Goal: Task Accomplishment & Management: Manage account settings

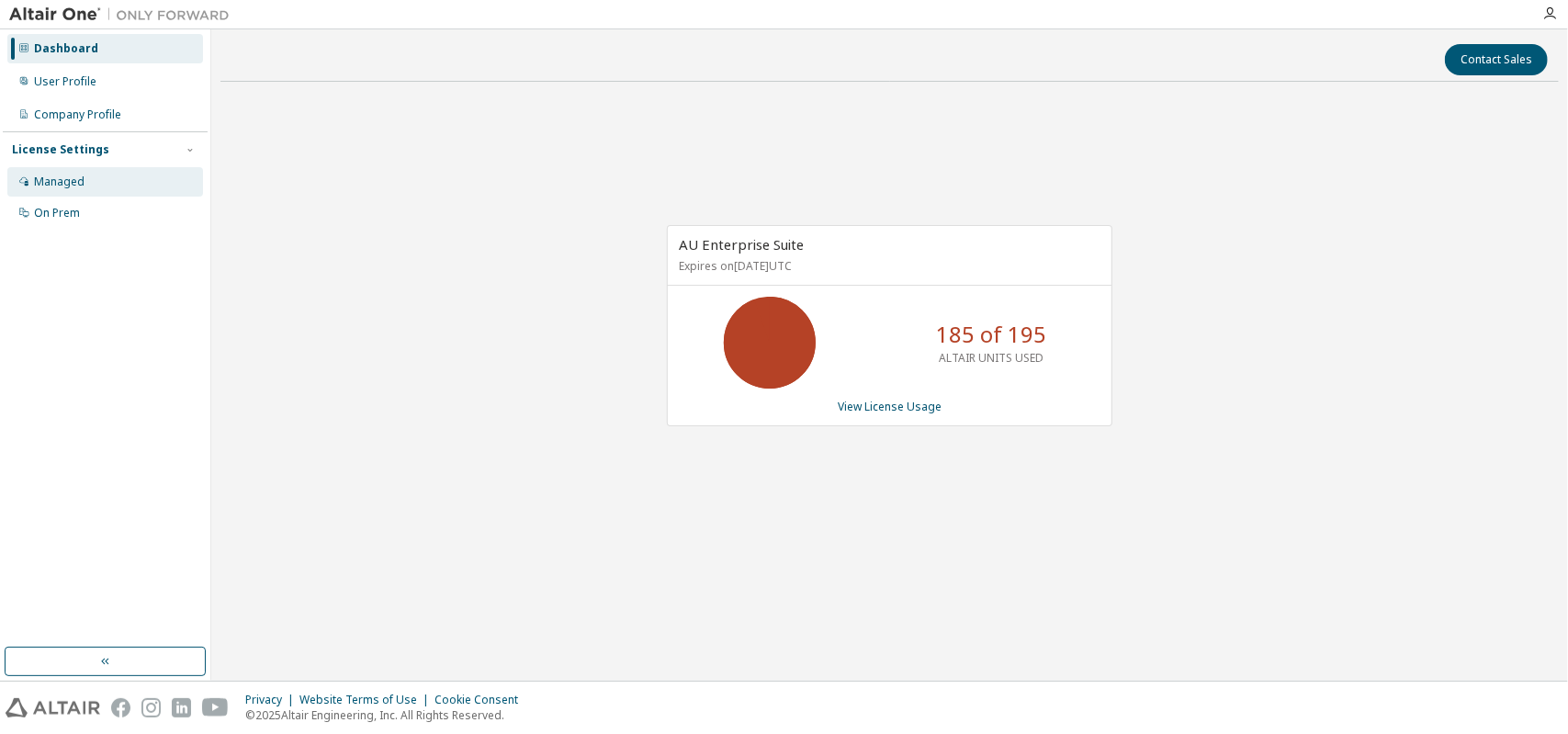
click at [49, 172] on div "Managed" at bounding box center [105, 182] width 196 height 30
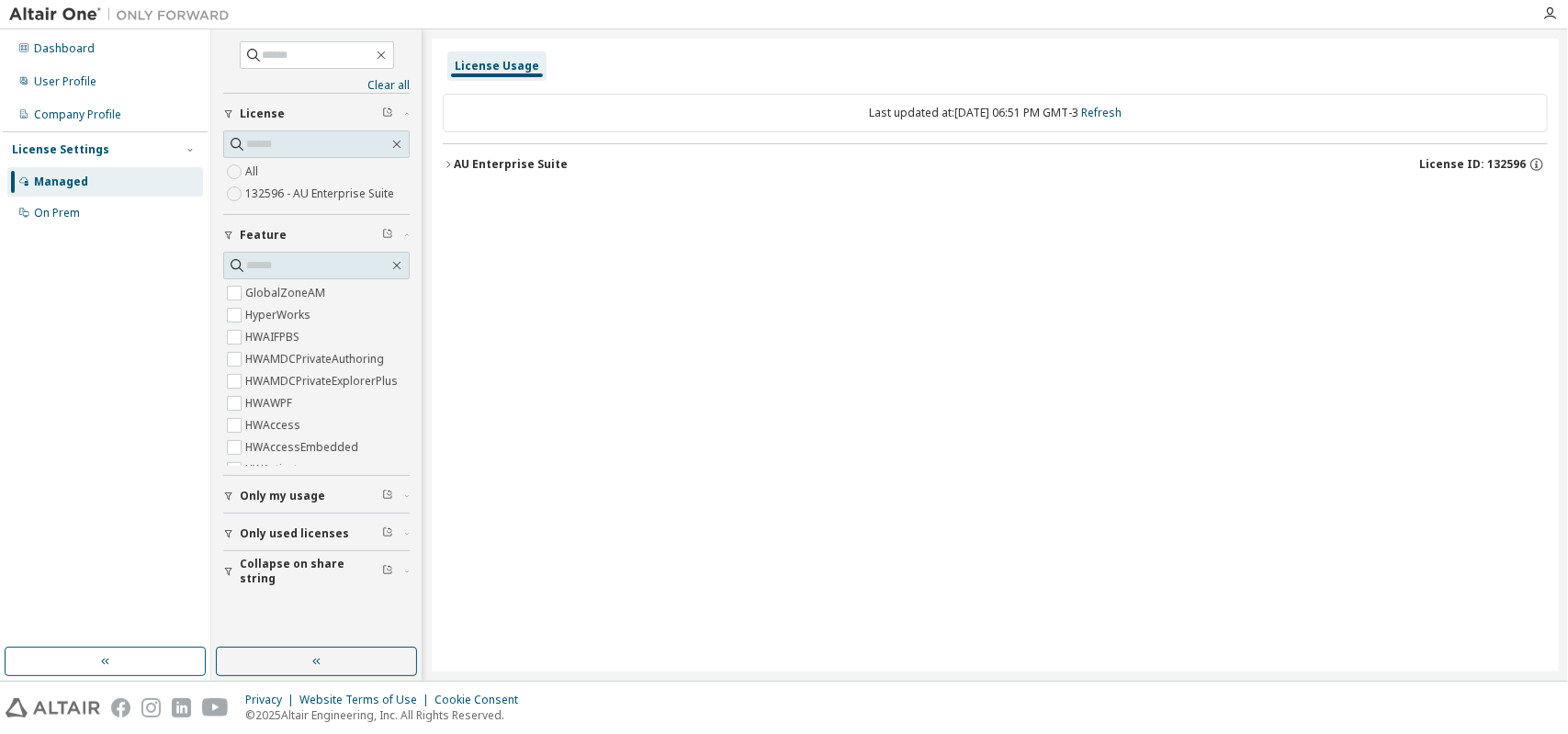
click at [442, 168] on div "License Usage Last updated at: Mon 2025-09-08 06:51 PM GMT-3 Refresh AU Enterpr…" at bounding box center [995, 354] width 1128 height 633
click at [451, 161] on icon "button" at bounding box center [449, 164] width 11 height 11
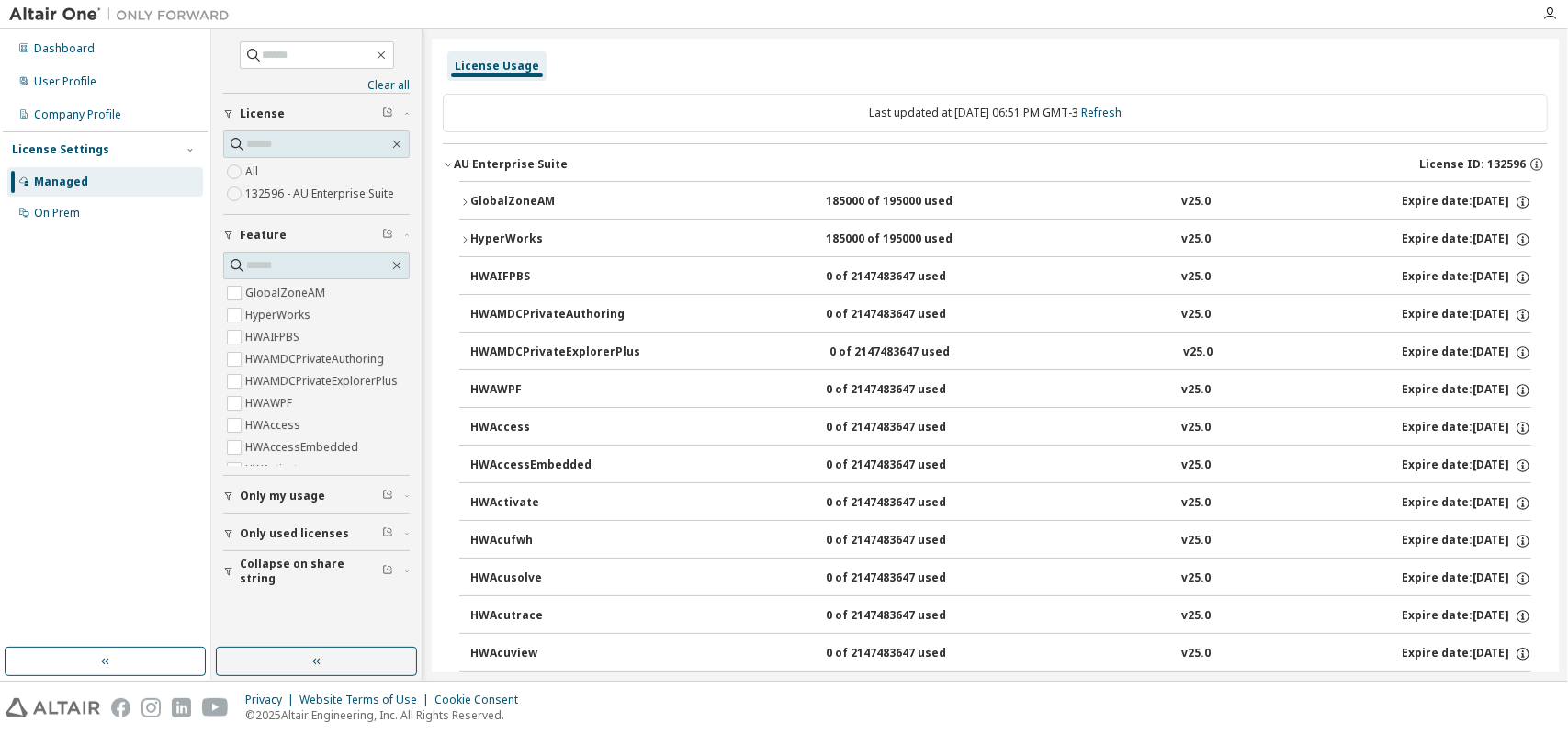
click at [451, 161] on icon "button" at bounding box center [449, 164] width 11 height 11
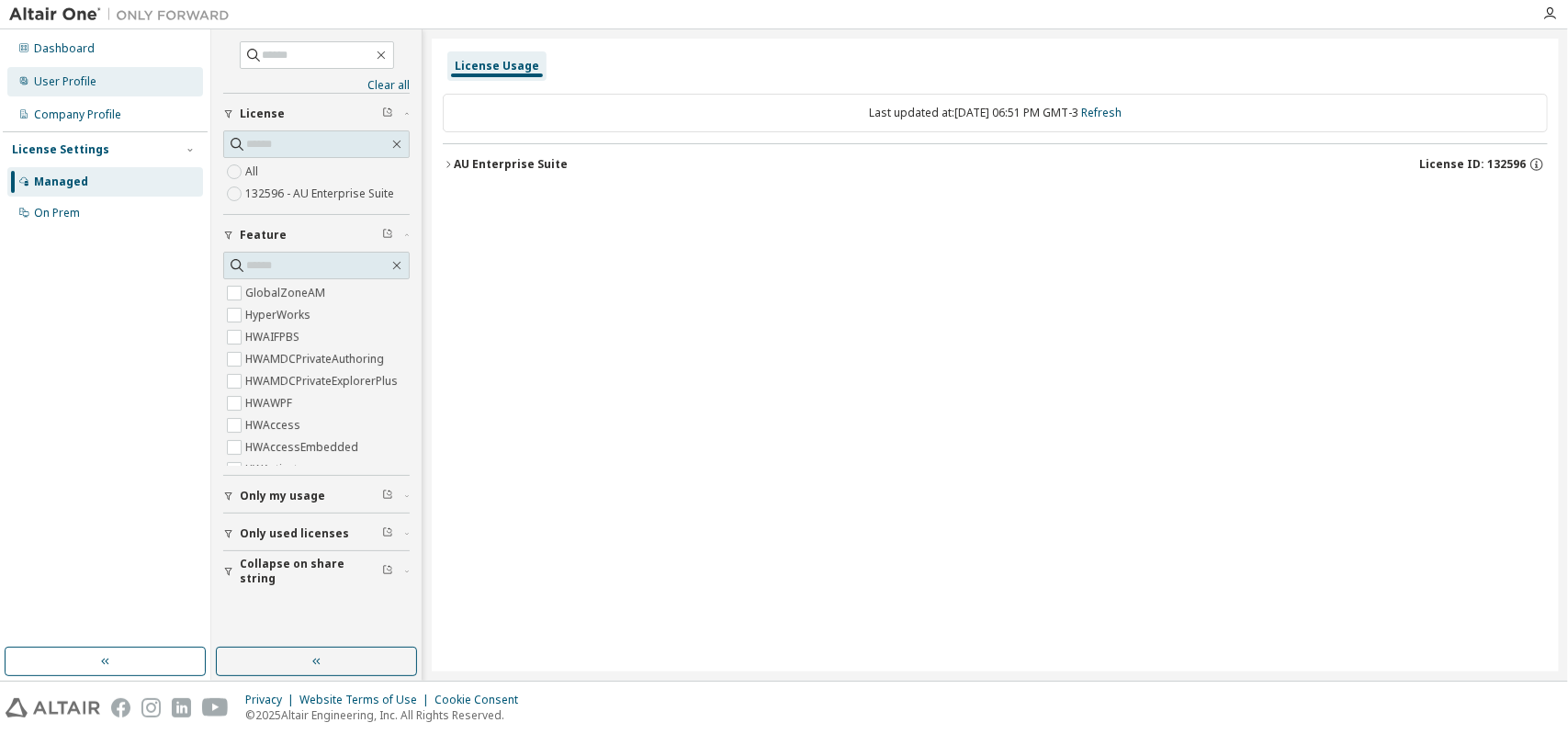
click at [99, 78] on div "User Profile" at bounding box center [105, 82] width 196 height 30
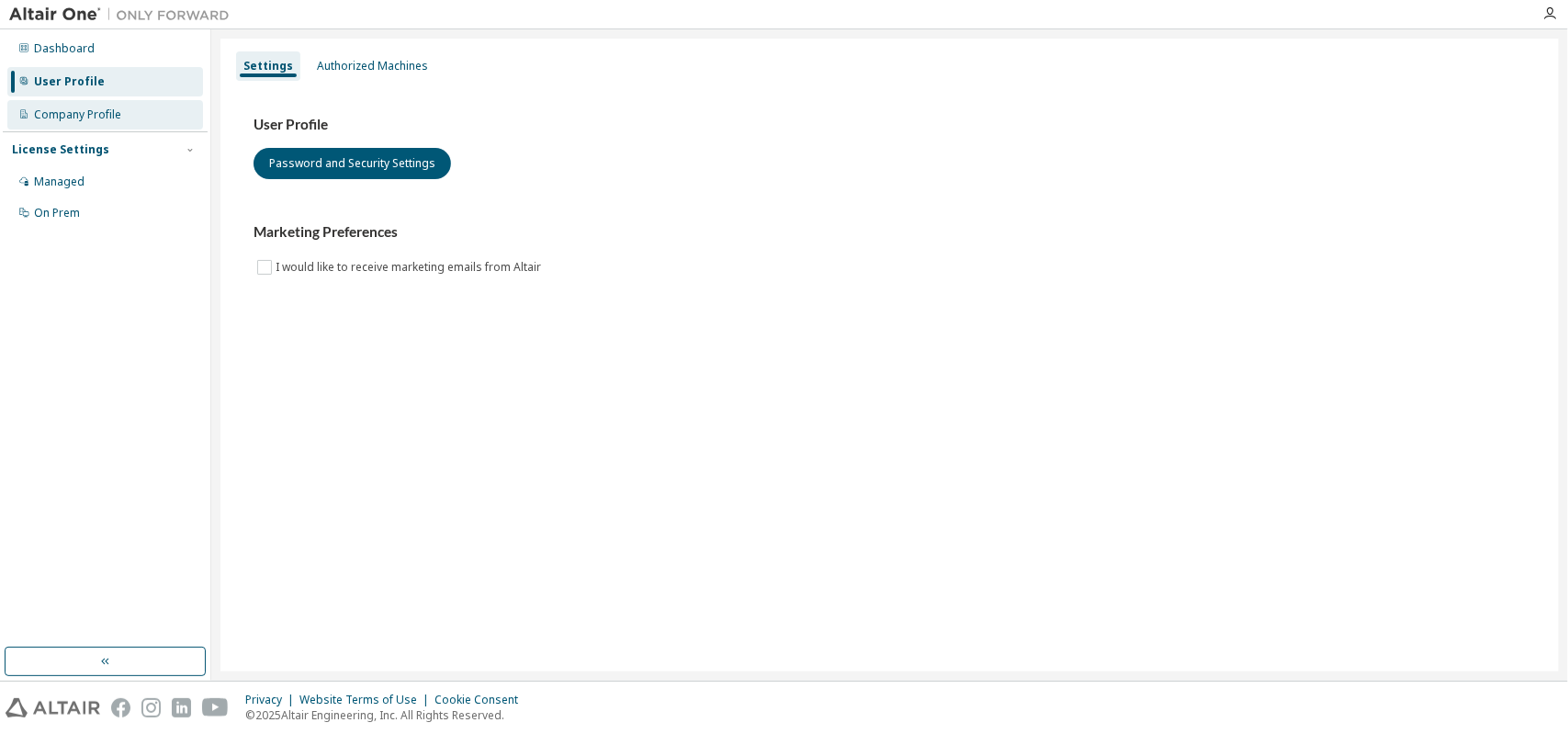
click at [98, 111] on div "Company Profile" at bounding box center [77, 115] width 88 height 15
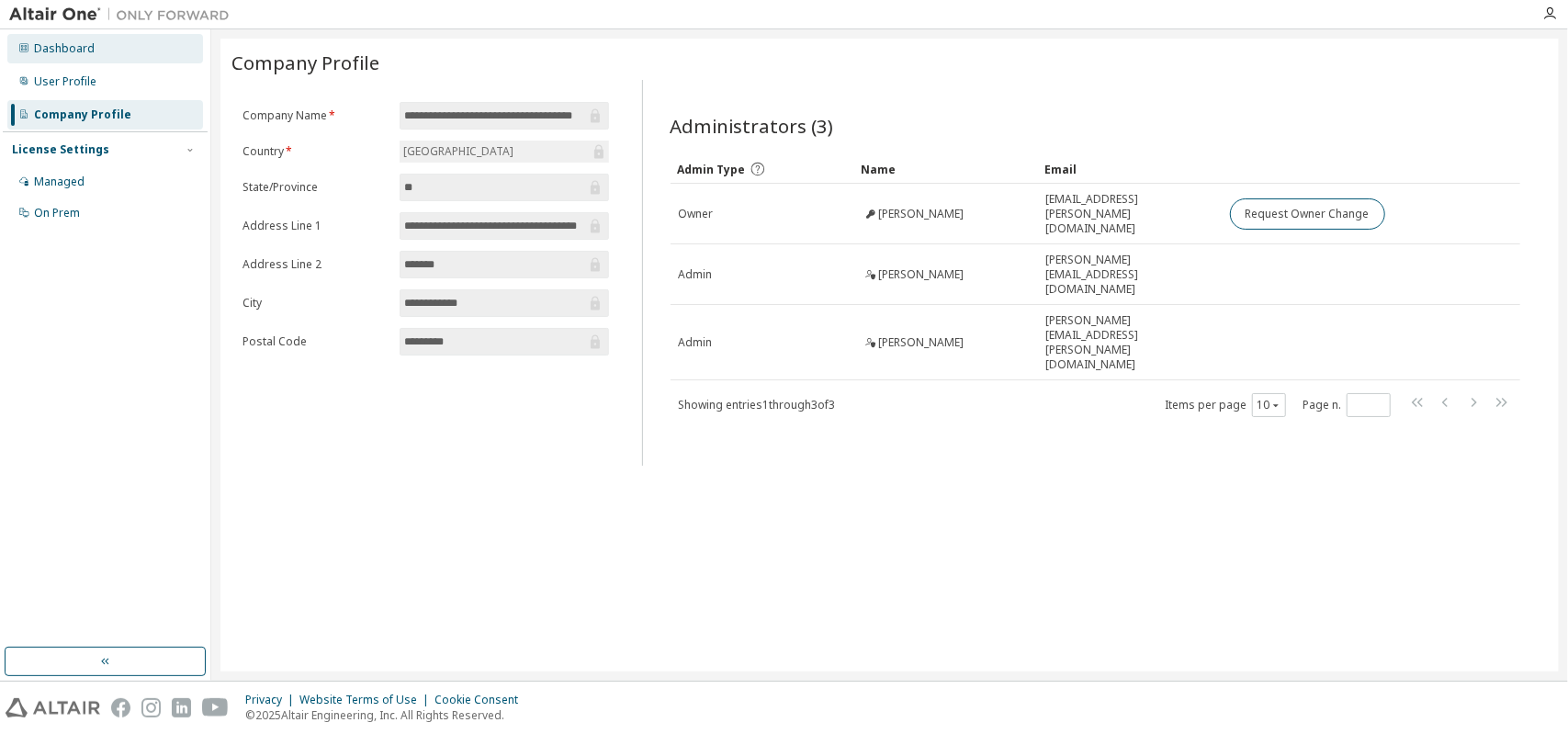
click at [86, 53] on div "Dashboard" at bounding box center [63, 48] width 61 height 15
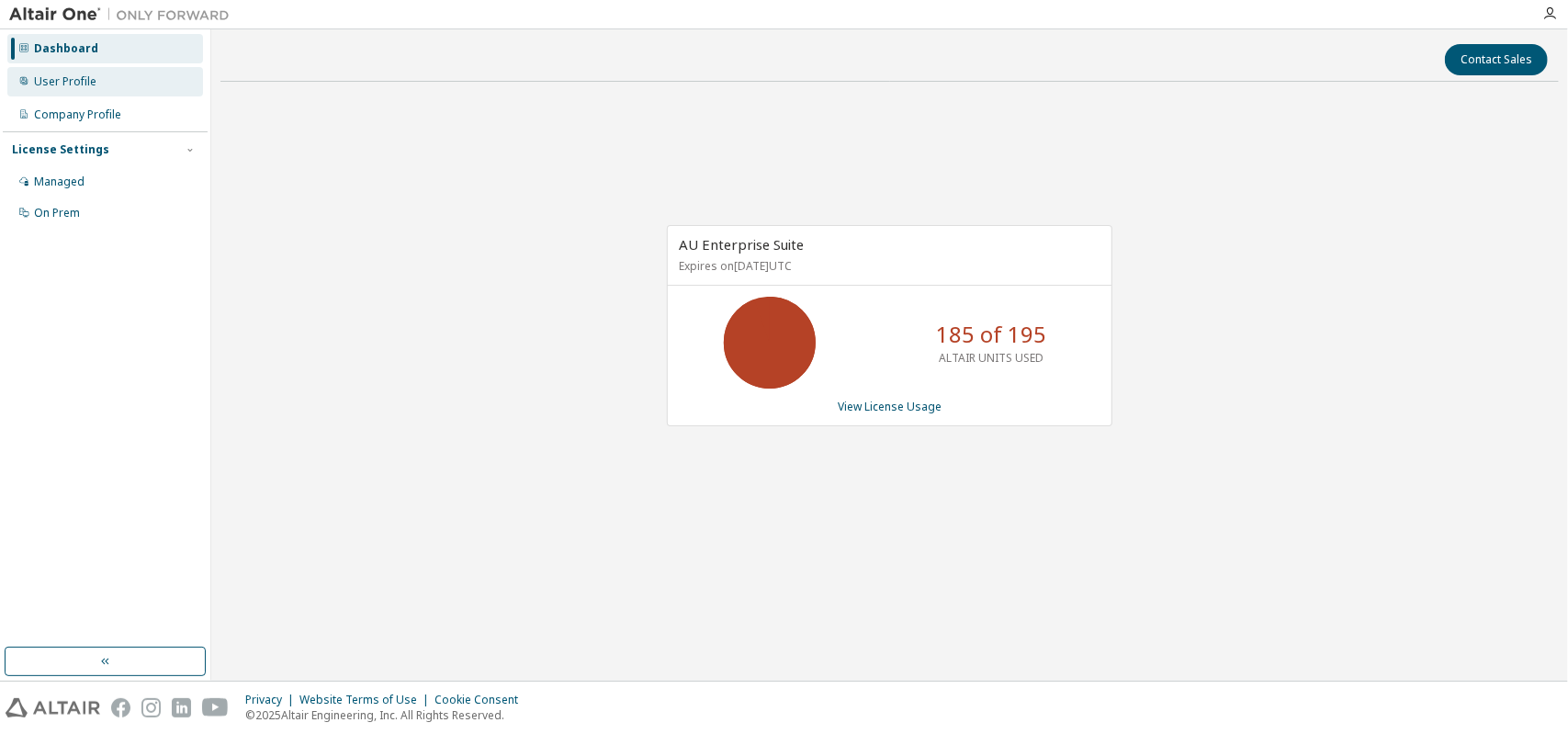
click at [86, 75] on div "User Profile" at bounding box center [64, 82] width 62 height 15
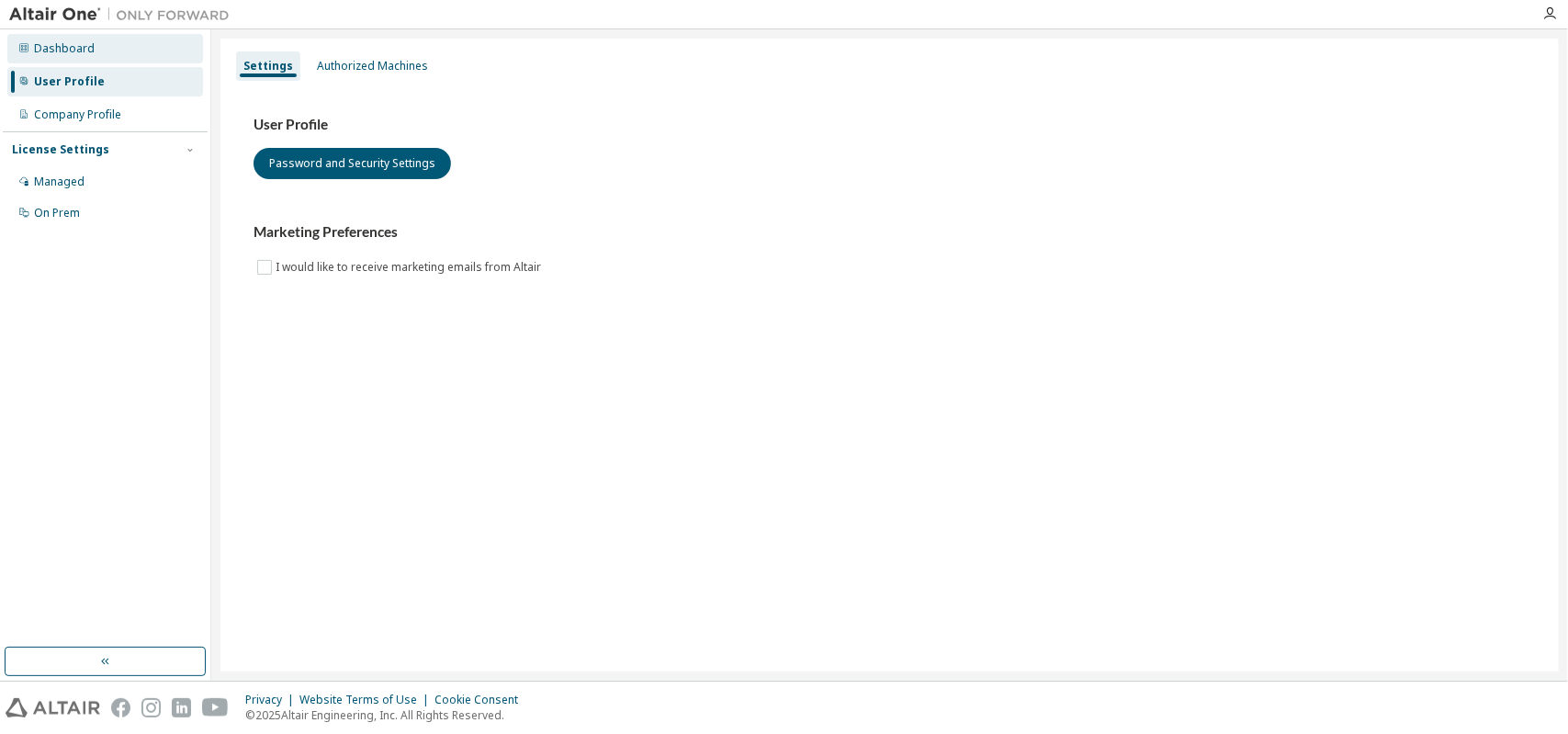
click at [89, 55] on div "Dashboard" at bounding box center [105, 48] width 196 height 30
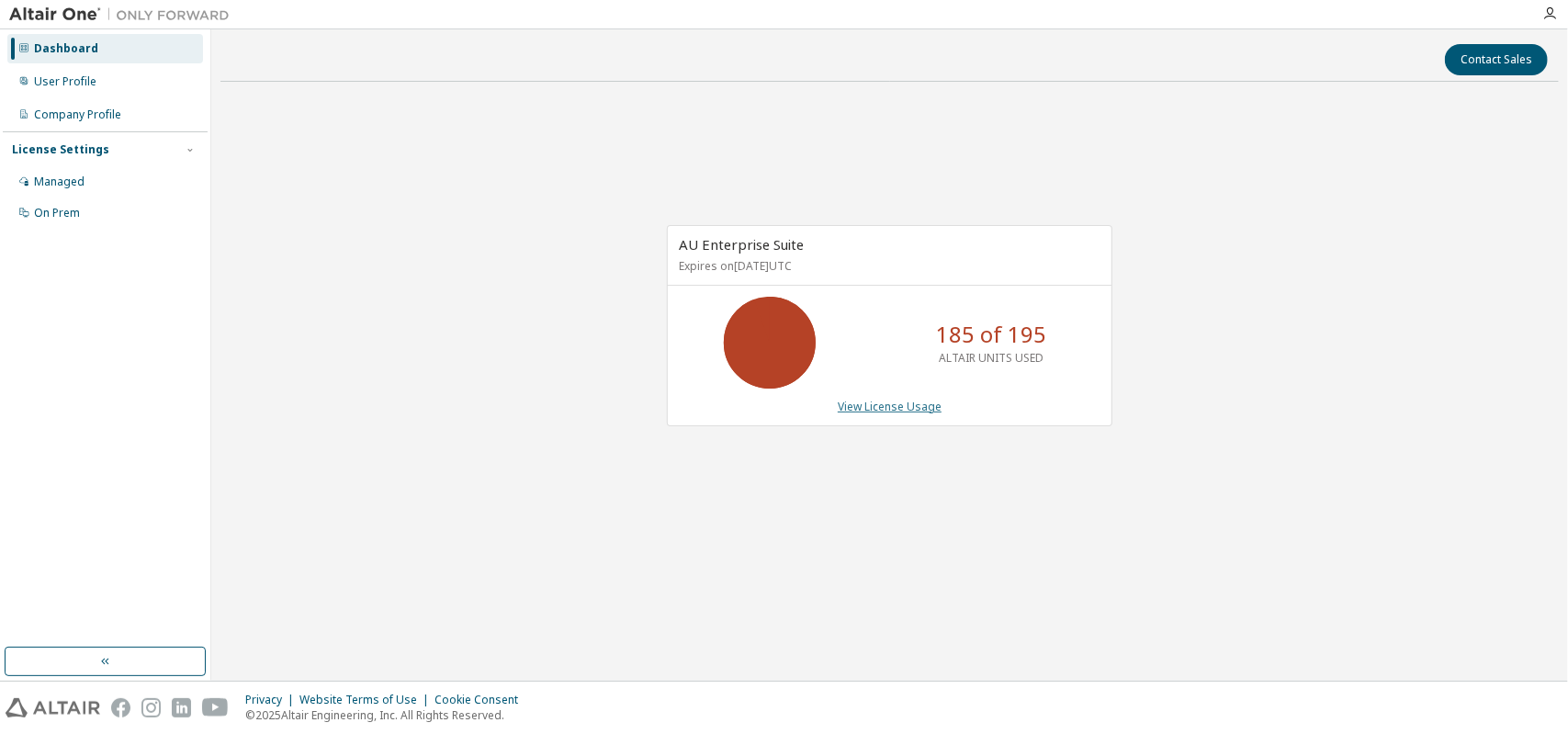
click at [897, 405] on link "View License Usage" at bounding box center [889, 406] width 104 height 16
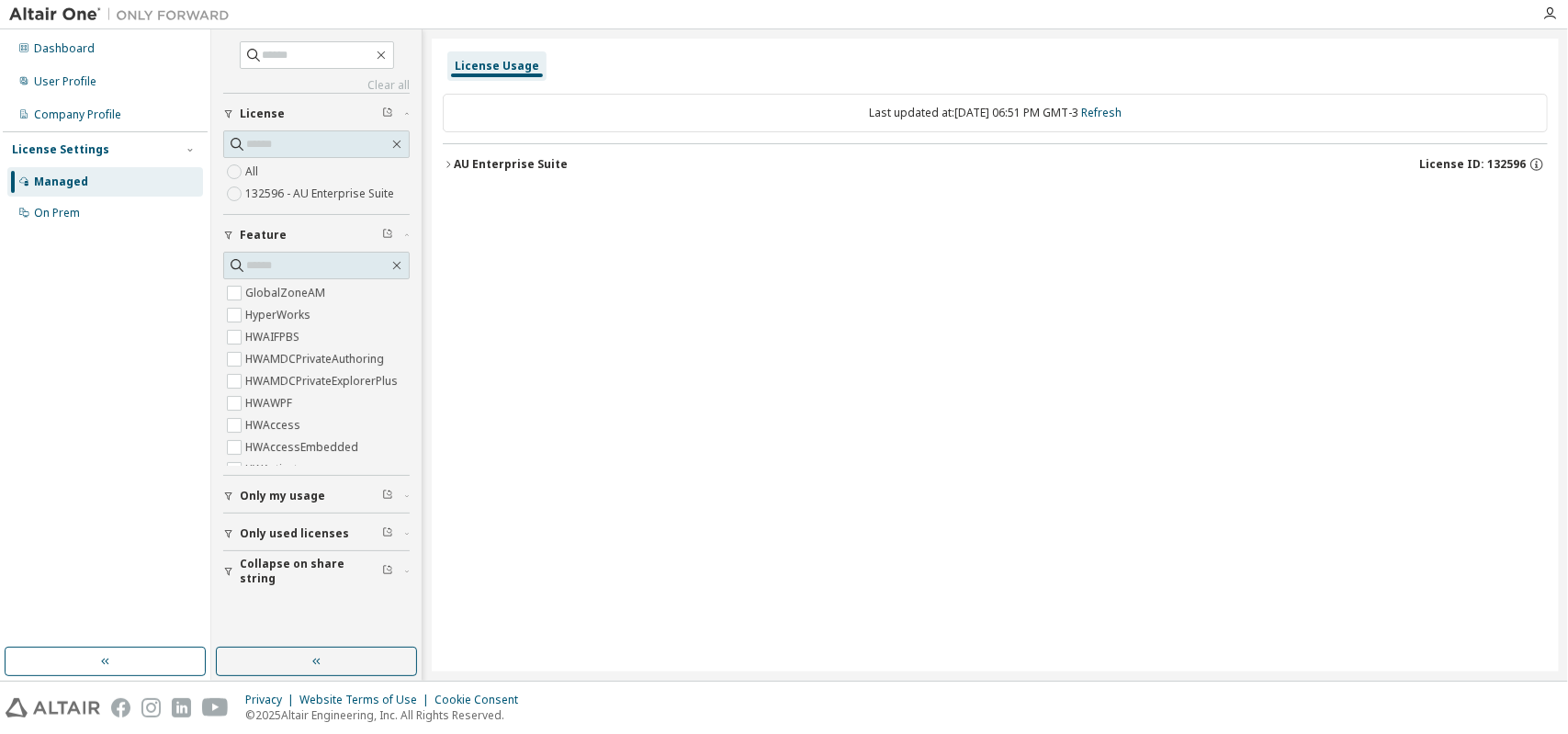
click at [448, 159] on icon "button" at bounding box center [449, 164] width 11 height 11
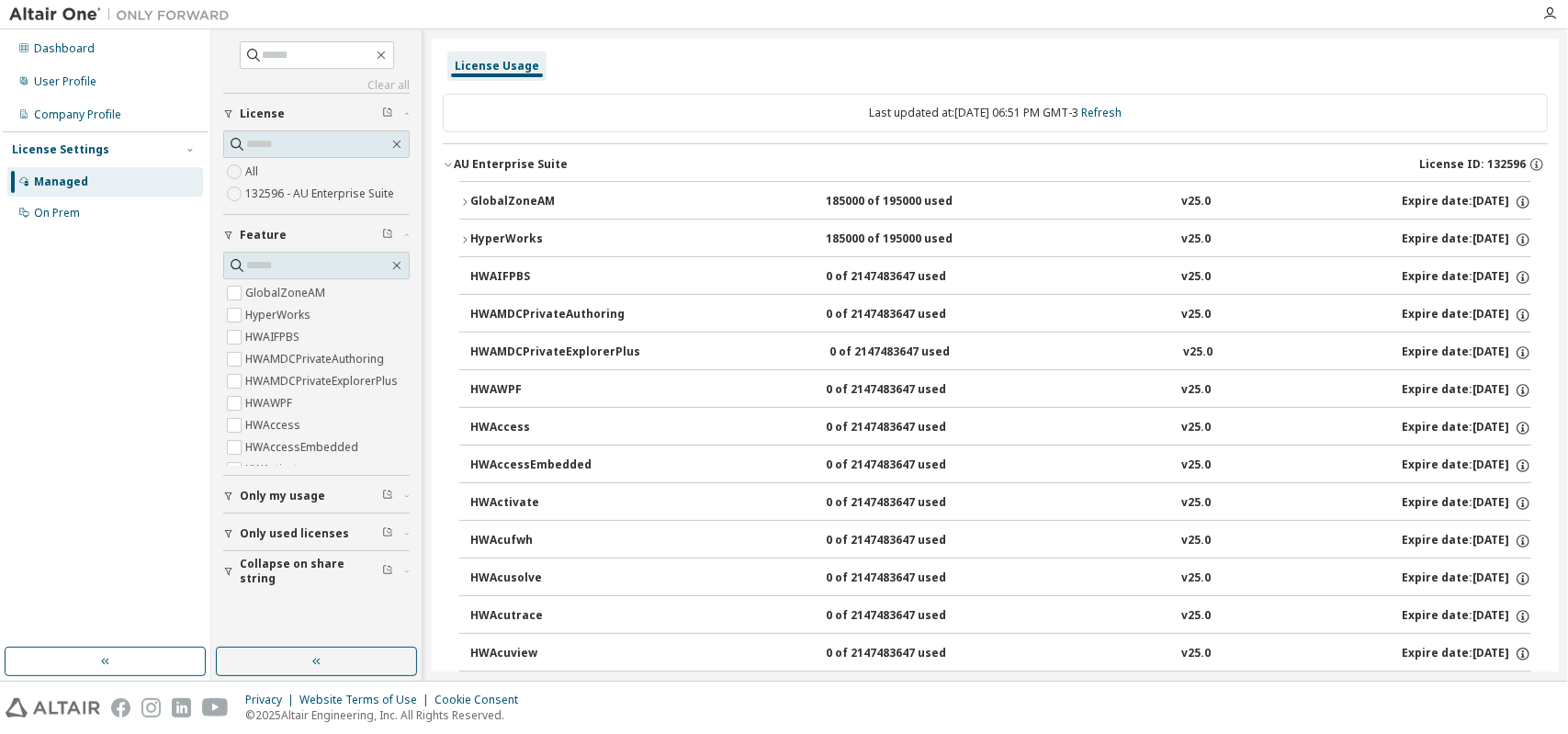
click at [278, 497] on span "Only my usage" at bounding box center [283, 496] width 86 height 15
click at [318, 532] on span "Only used licenses" at bounding box center [294, 533] width 109 height 15
click at [299, 528] on span "Only used licenses" at bounding box center [294, 533] width 109 height 15
click at [294, 528] on span "Only used licenses" at bounding box center [294, 533] width 109 height 15
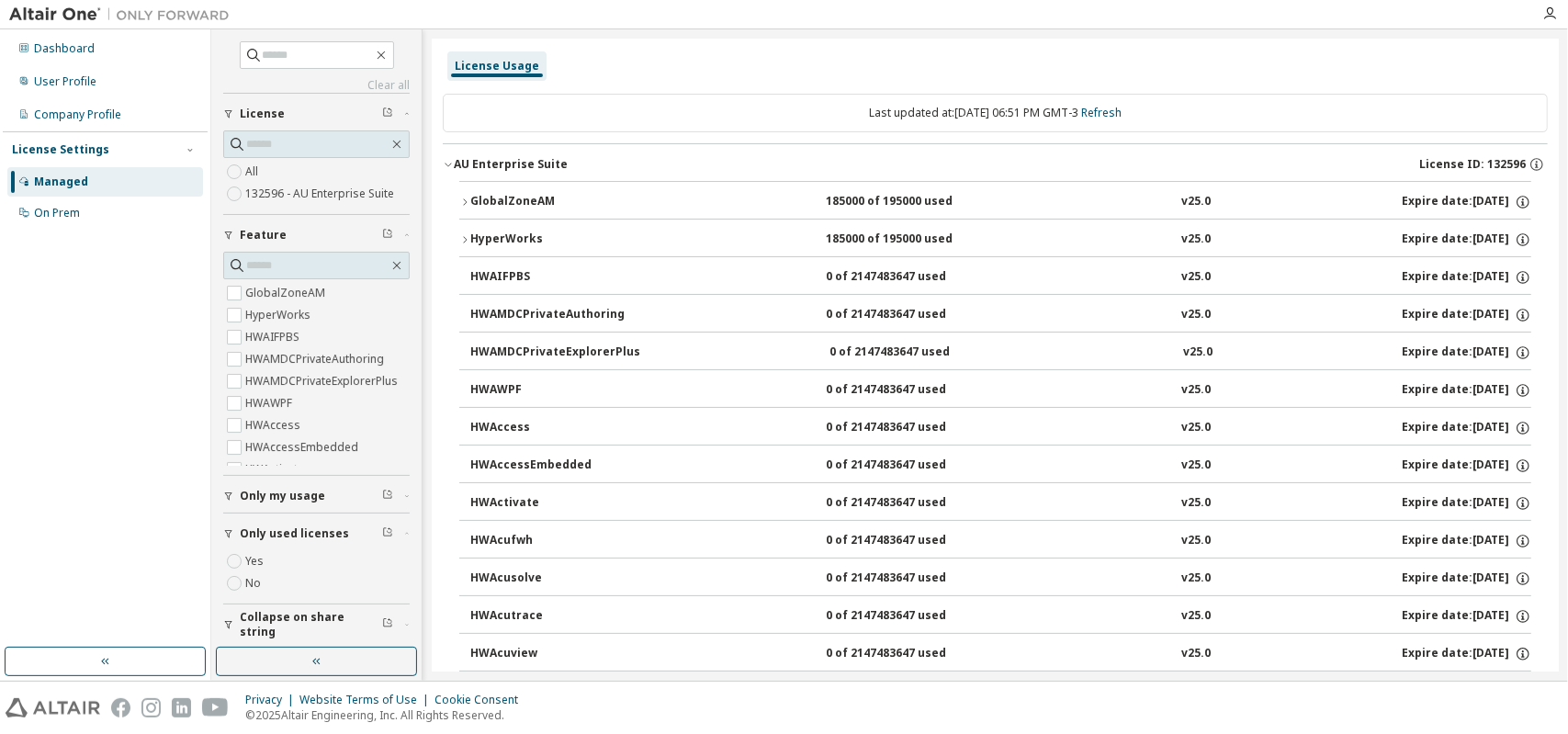
click at [256, 561] on label "Yes" at bounding box center [257, 561] width 22 height 22
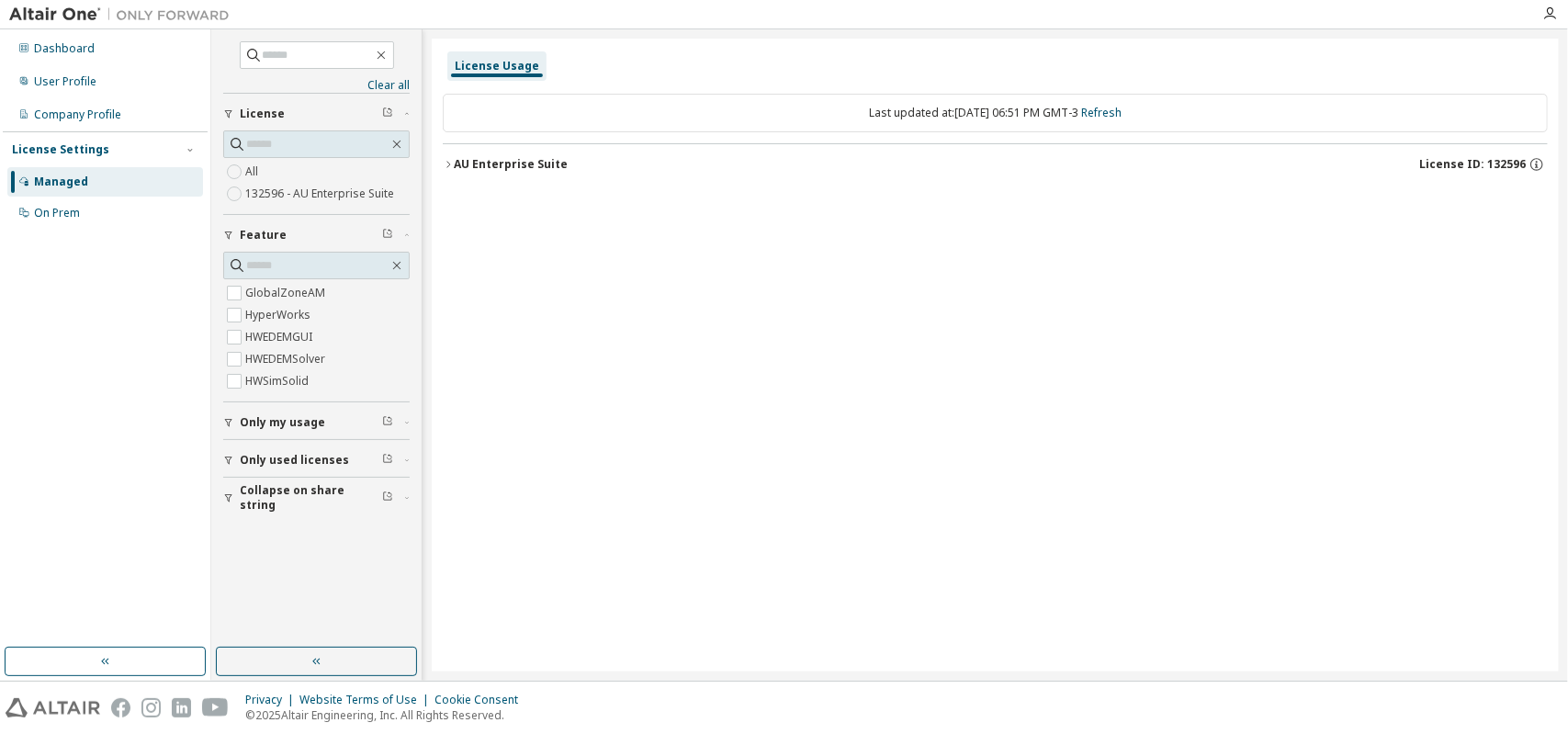
click at [454, 159] on div "AU Enterprise Suite" at bounding box center [511, 164] width 114 height 15
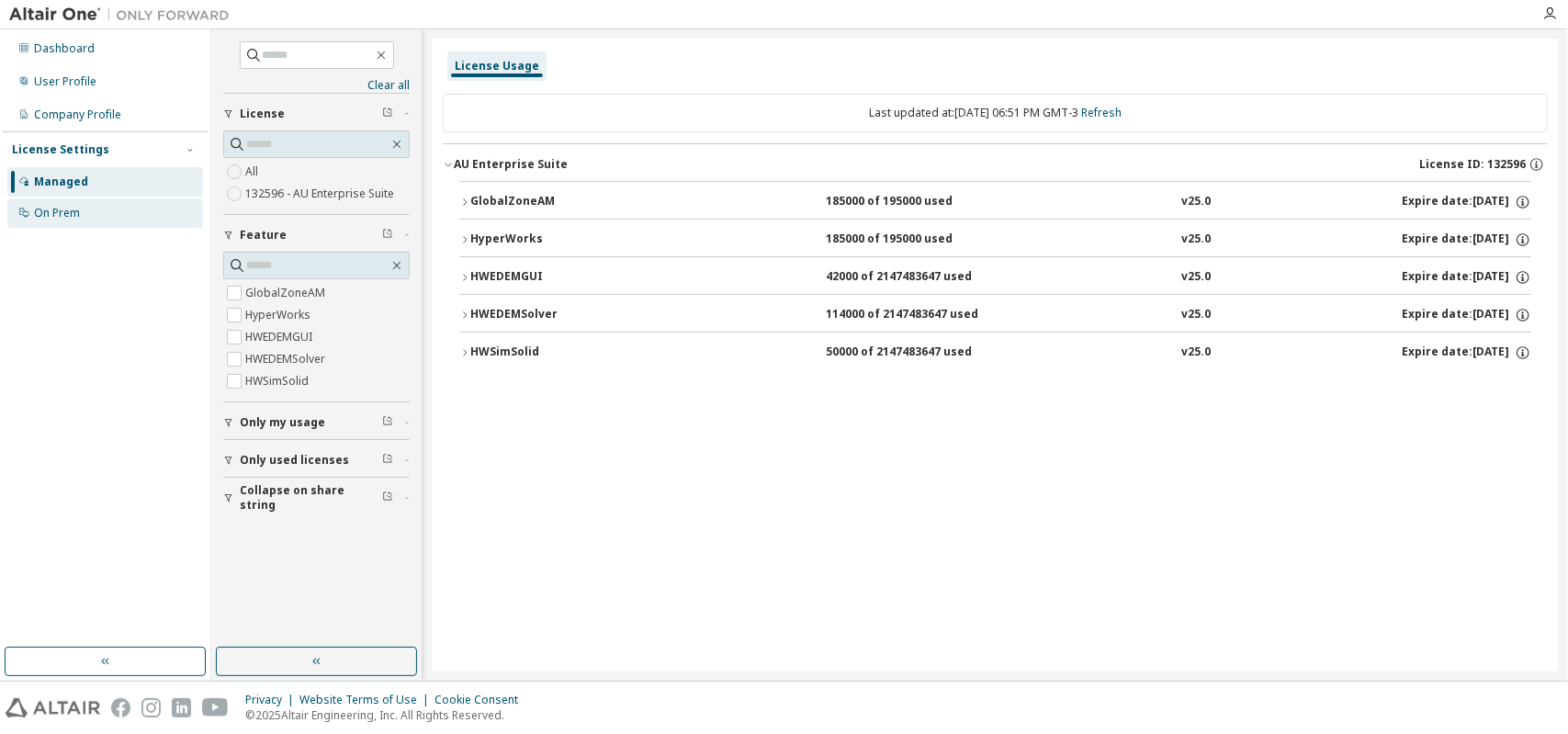
click at [108, 214] on div "On Prem" at bounding box center [105, 214] width 196 height 30
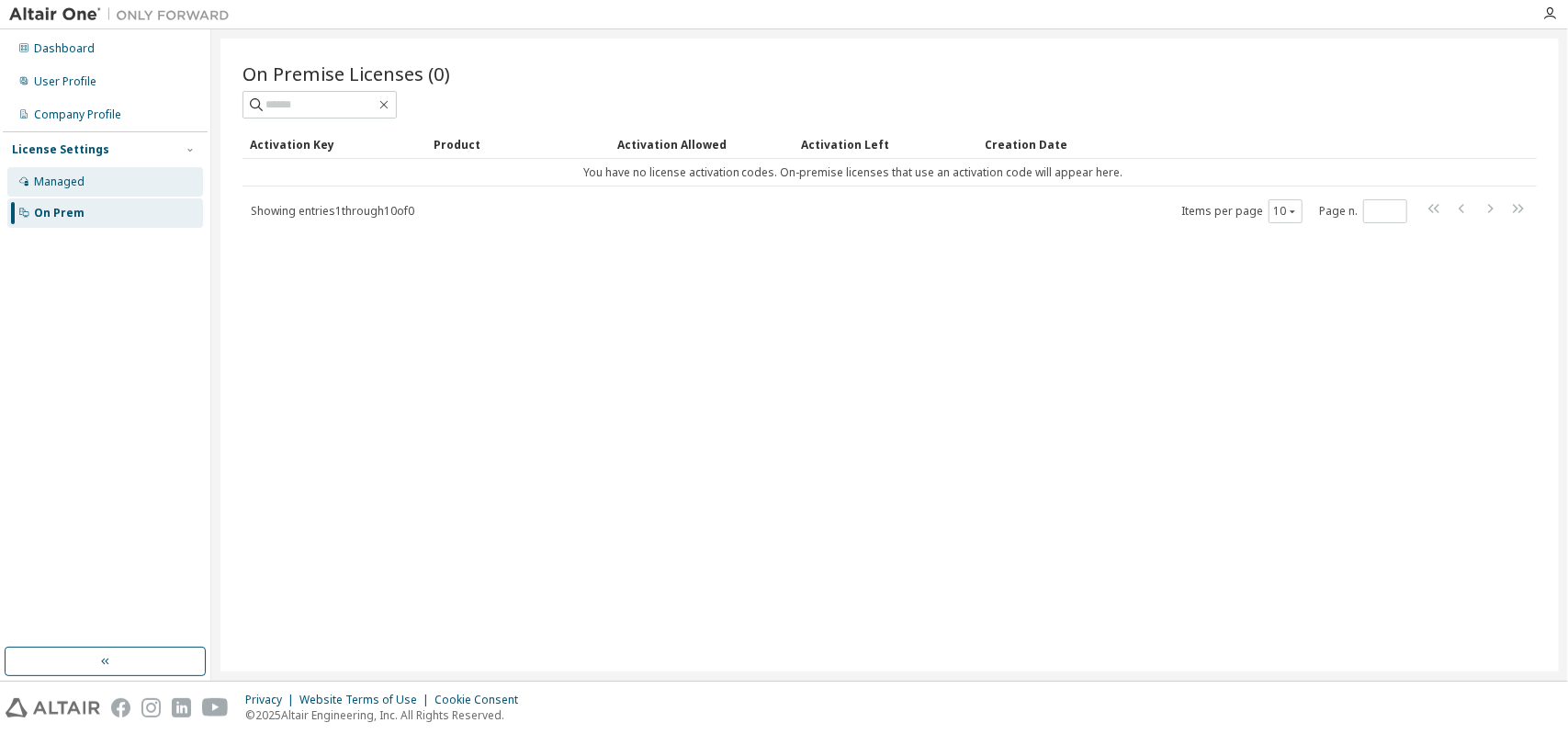
click at [128, 185] on div "Managed" at bounding box center [105, 182] width 196 height 30
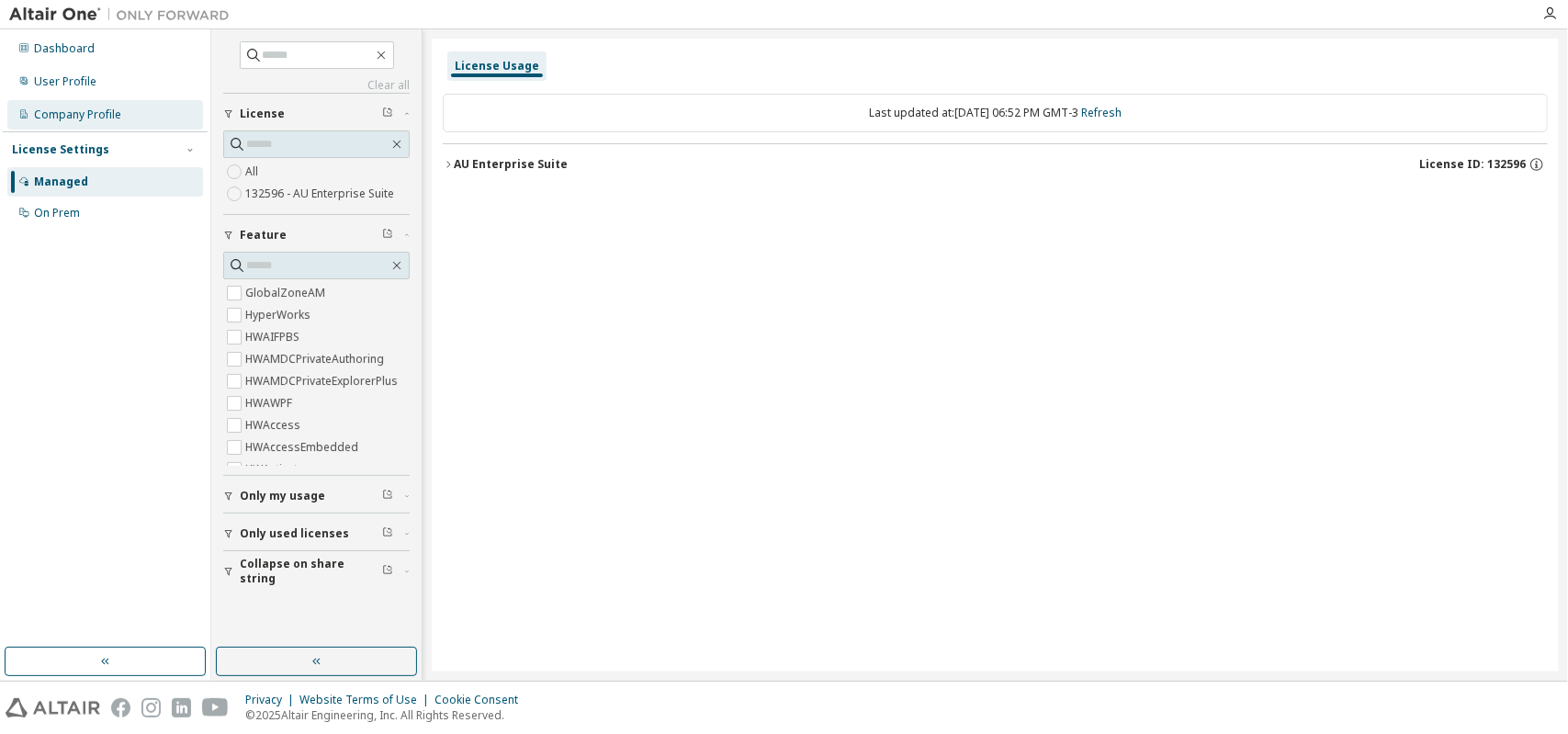
click at [114, 113] on div "Company Profile" at bounding box center [77, 115] width 88 height 15
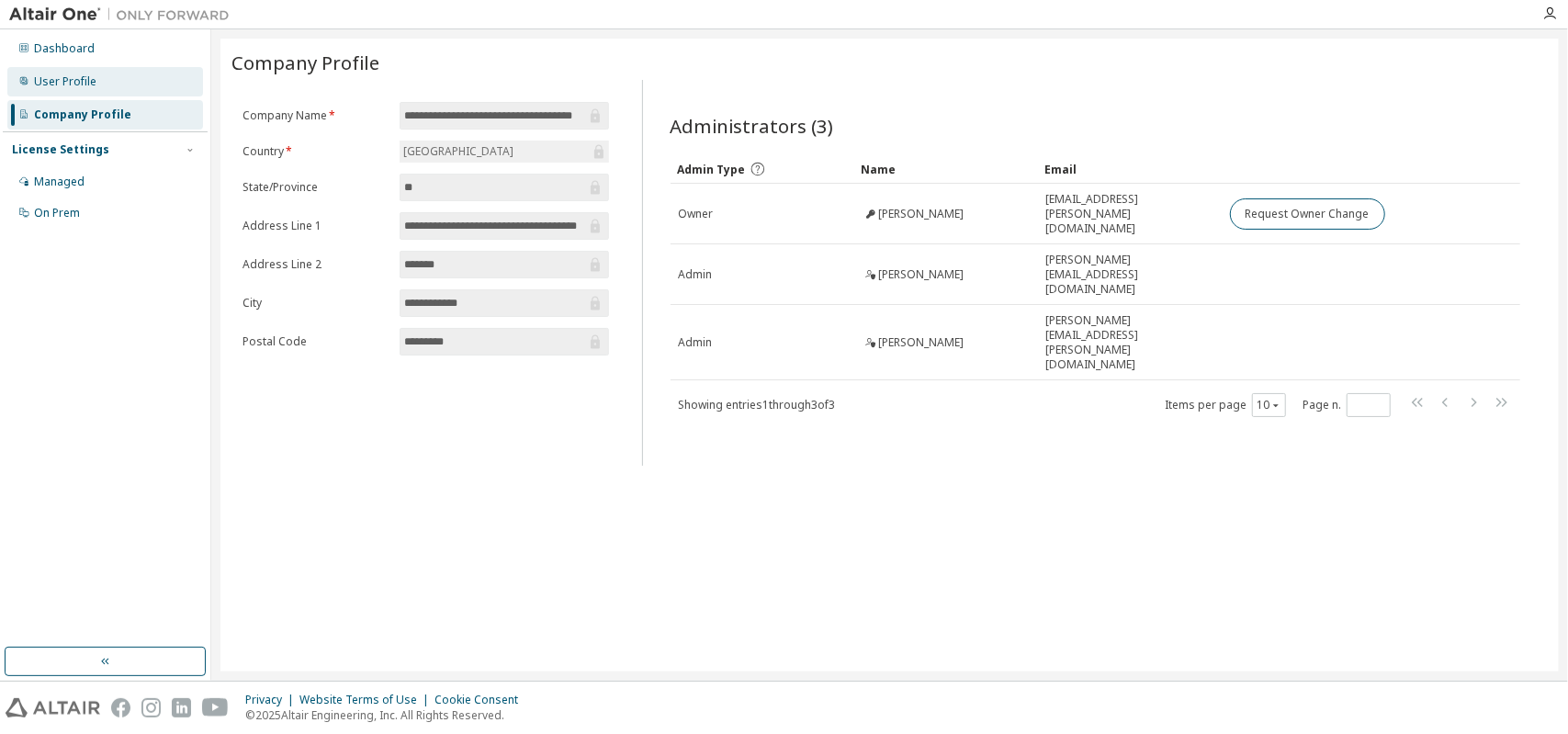
click at [121, 90] on div "User Profile" at bounding box center [105, 82] width 196 height 30
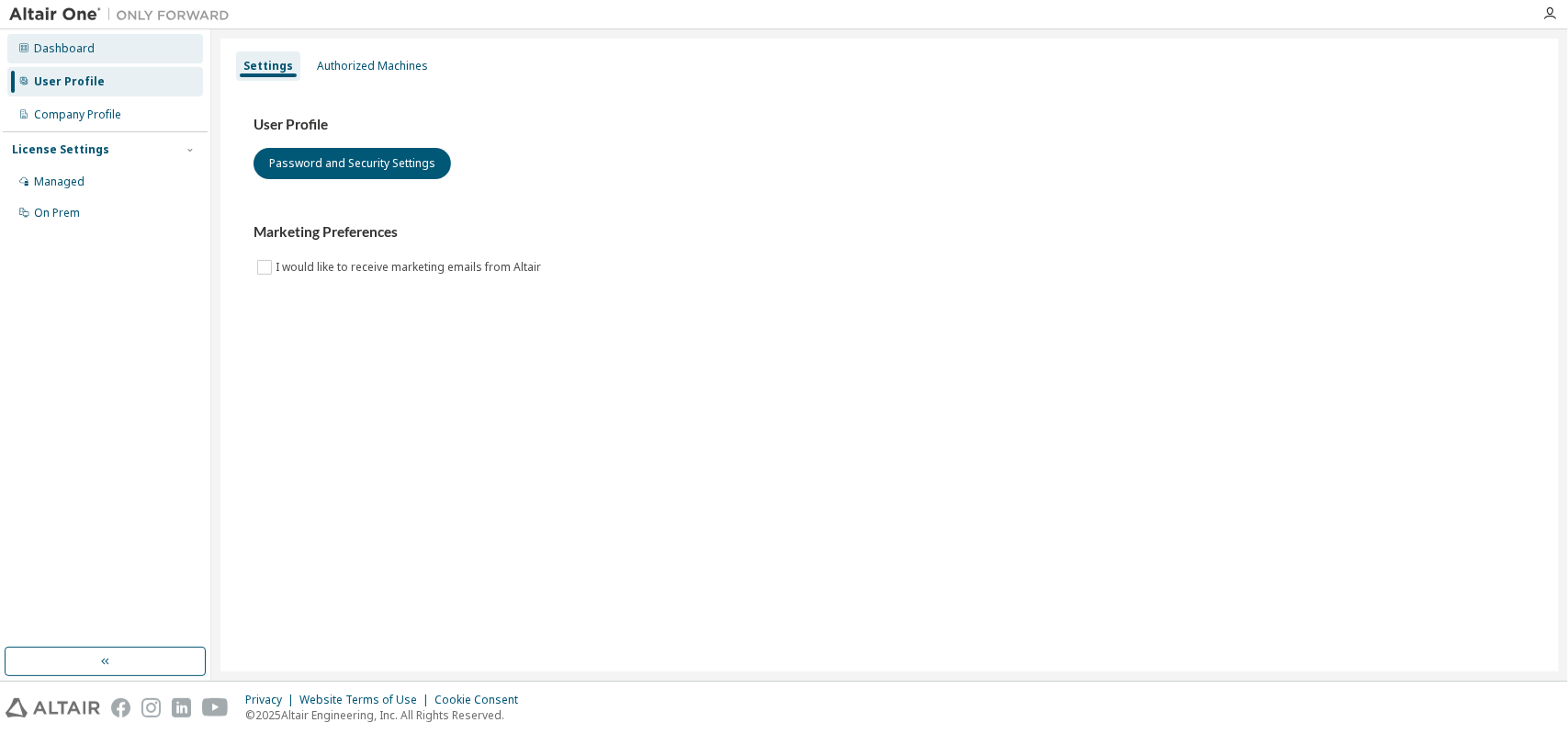
click at [121, 53] on div "Dashboard" at bounding box center [105, 48] width 196 height 30
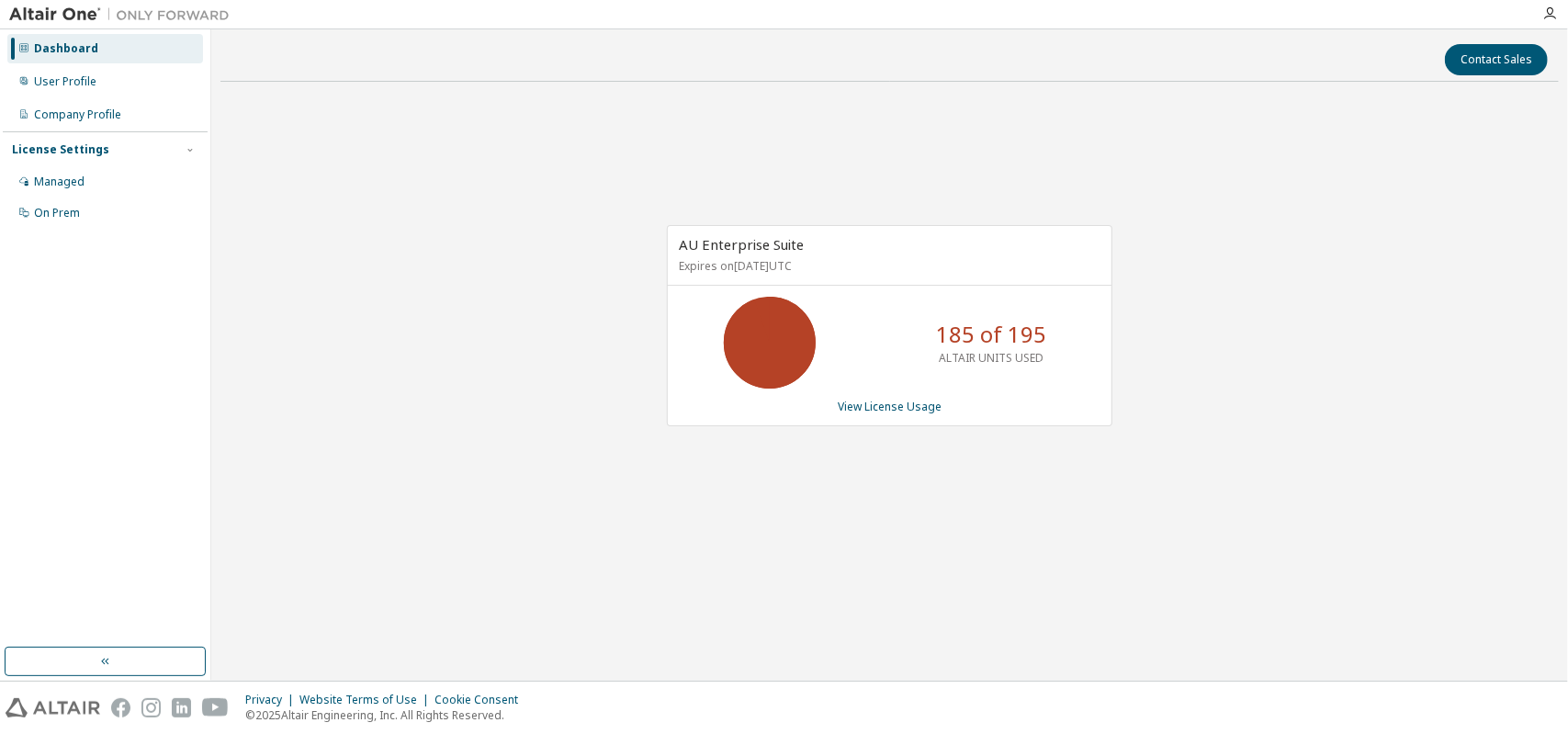
click at [736, 260] on p "Expires on September 29, 2025 UTC" at bounding box center [887, 266] width 417 height 16
click at [739, 243] on span "AU Enterprise Suite" at bounding box center [742, 244] width 125 height 19
click at [921, 410] on link "View License Usage" at bounding box center [889, 406] width 104 height 16
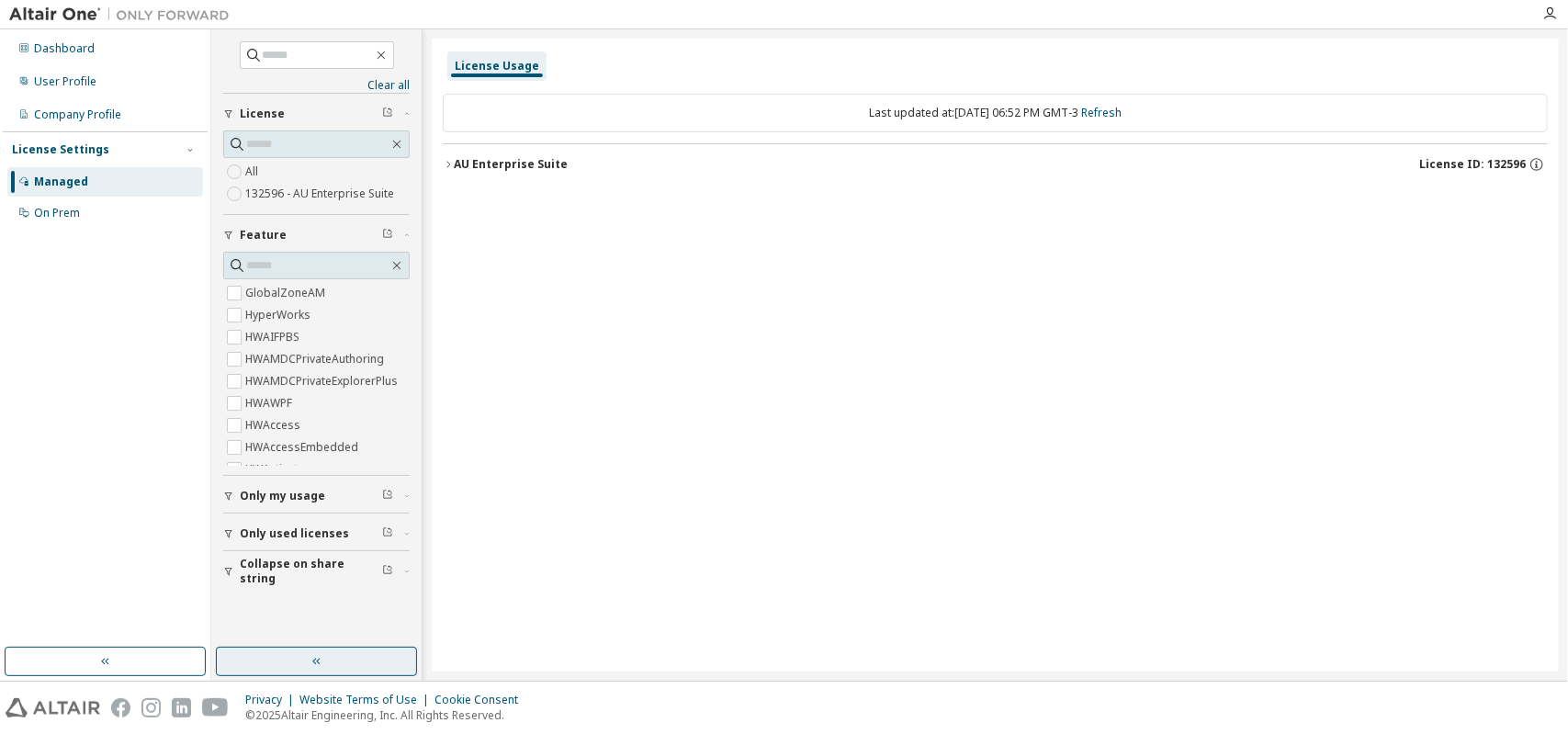
click at [233, 662] on button "button" at bounding box center [316, 661] width 201 height 30
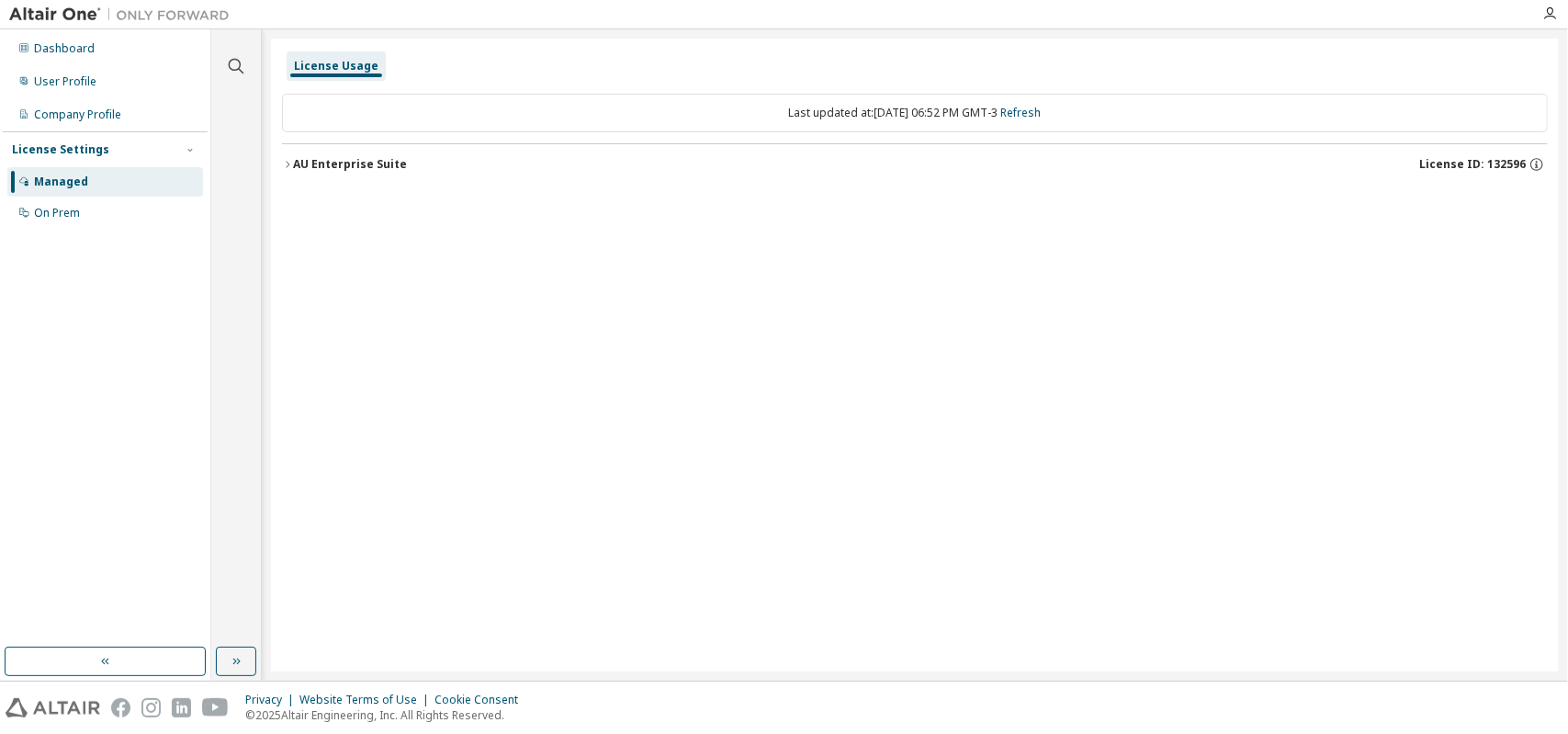
click at [246, 75] on div at bounding box center [235, 54] width 44 height 46
click at [244, 65] on icon "button" at bounding box center [236, 66] width 22 height 22
